Goal: Information Seeking & Learning: Learn about a topic

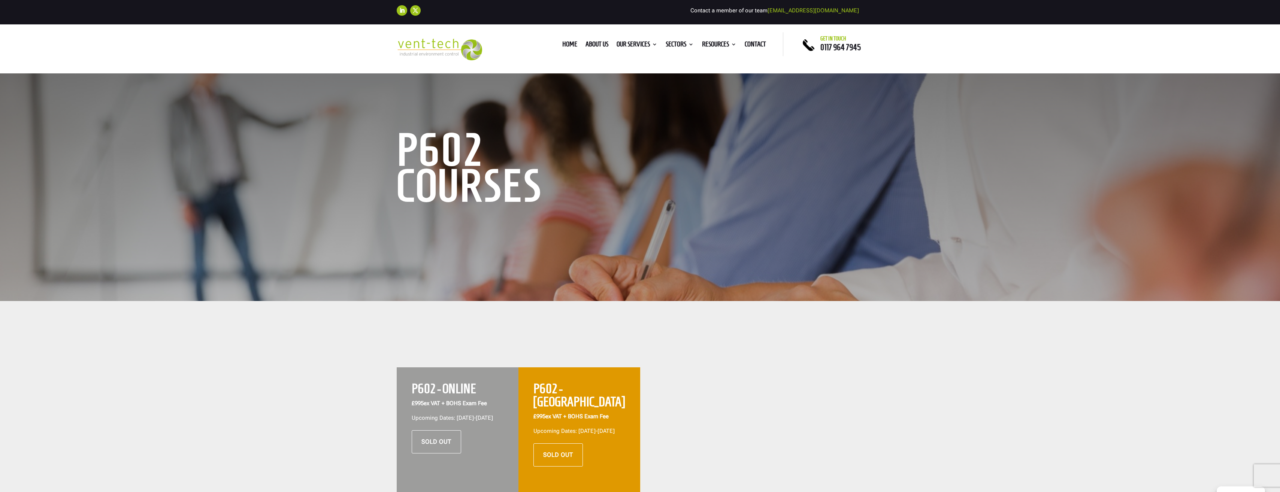
scroll to position [112, 0]
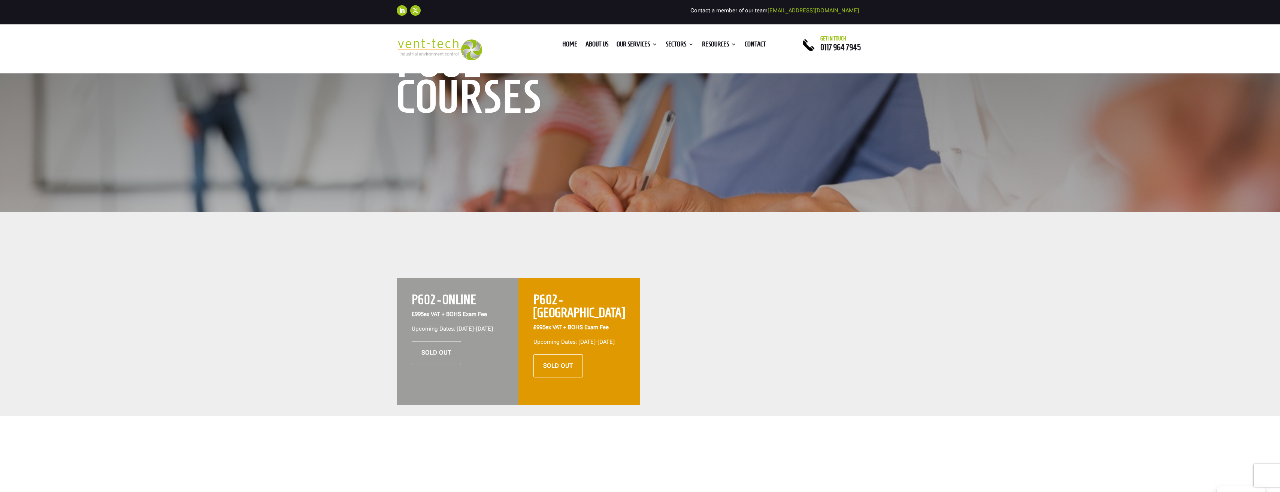
click at [665, 300] on div at bounding box center [701, 341] width 122 height 127
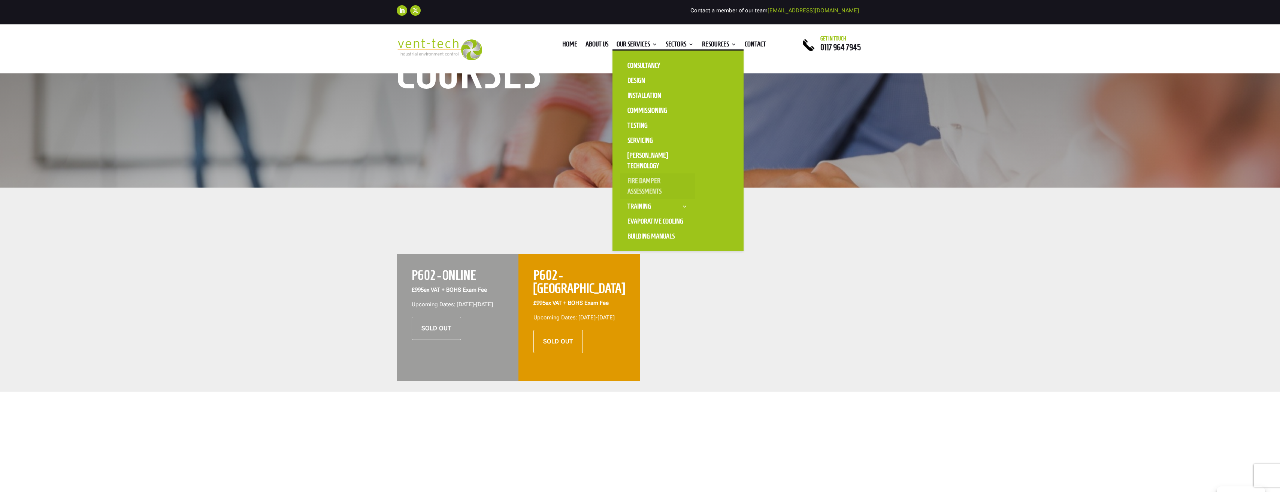
scroll to position [150, 0]
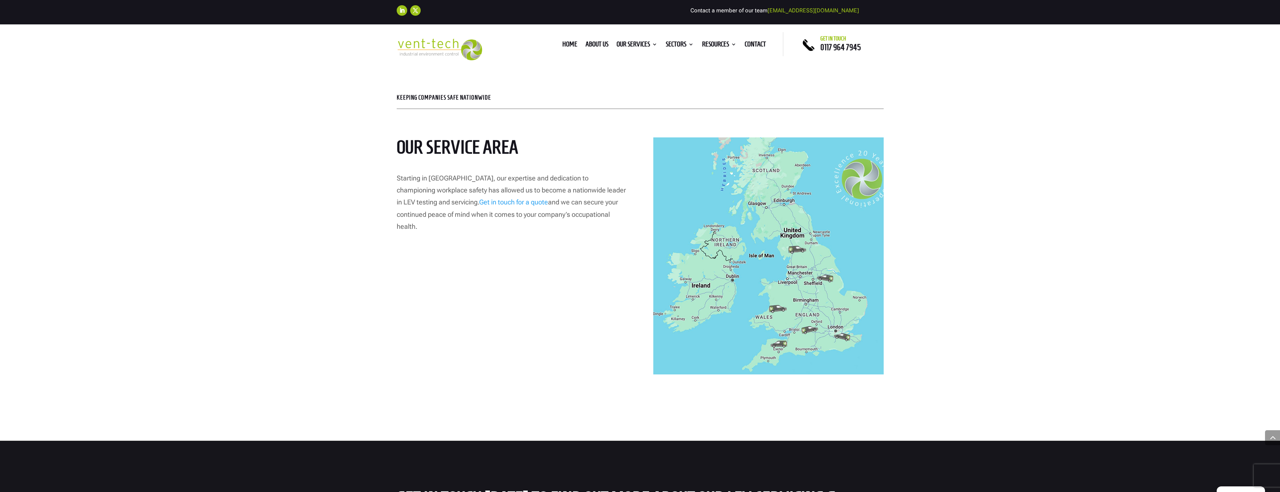
scroll to position [1760, 0]
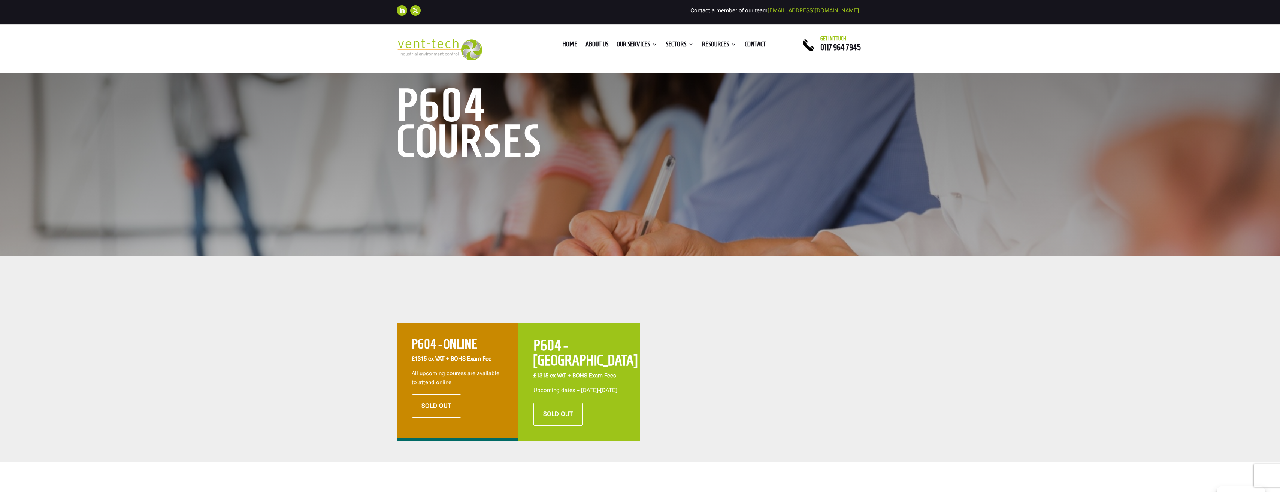
scroll to position [187, 0]
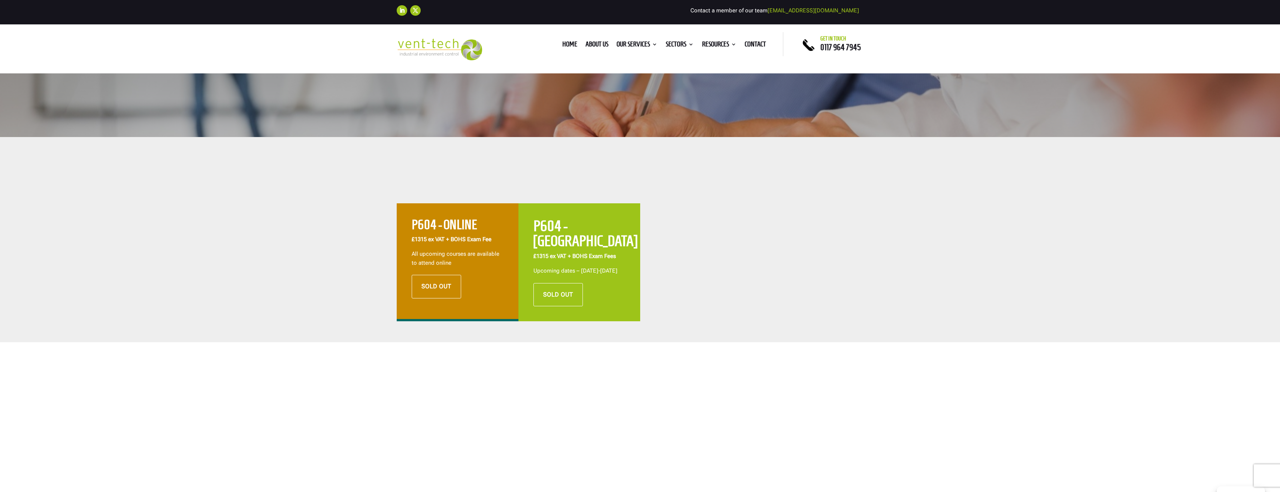
click at [466, 224] on h2 "P604 - ONLINE" at bounding box center [458, 226] width 92 height 17
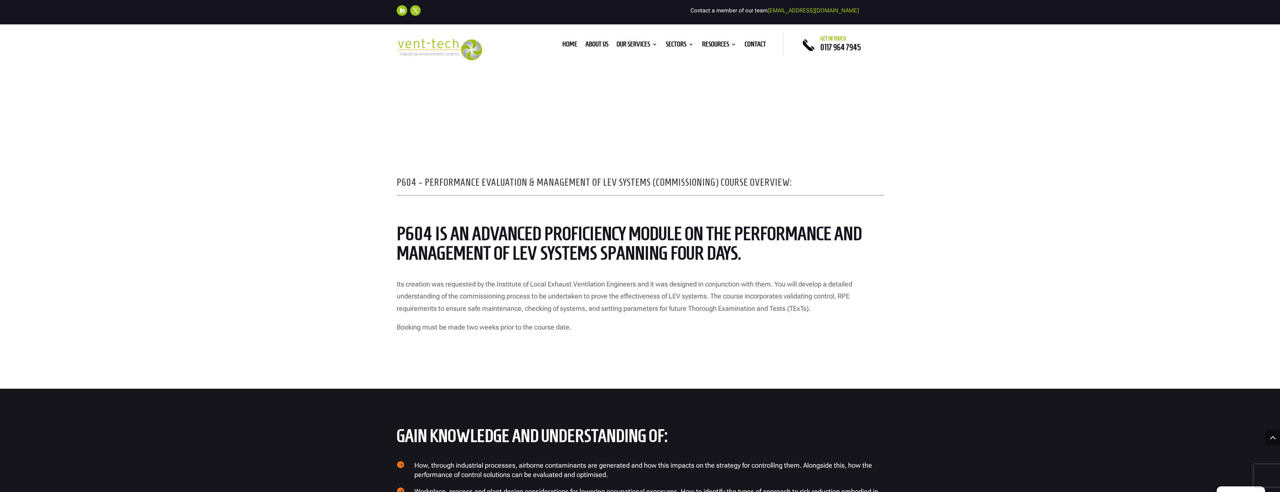
scroll to position [524, 0]
